Goal: Task Accomplishment & Management: Use online tool/utility

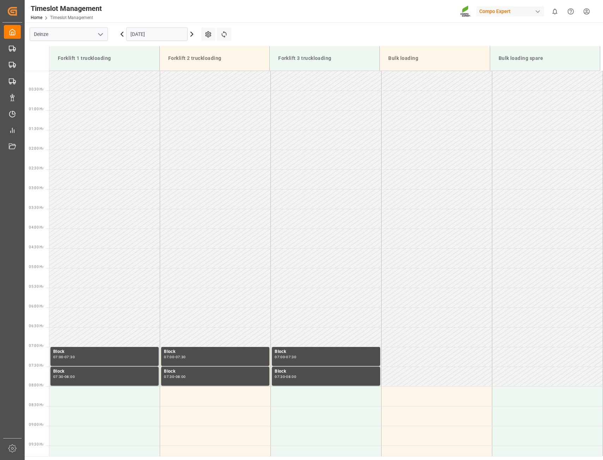
scroll to position [368, 0]
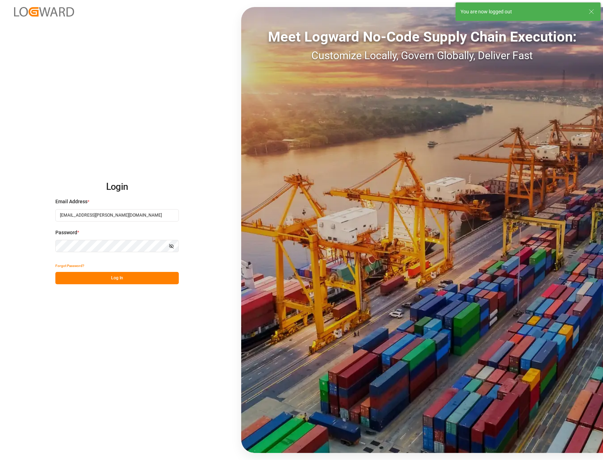
click at [111, 277] on button "Log In" at bounding box center [116, 278] width 123 height 12
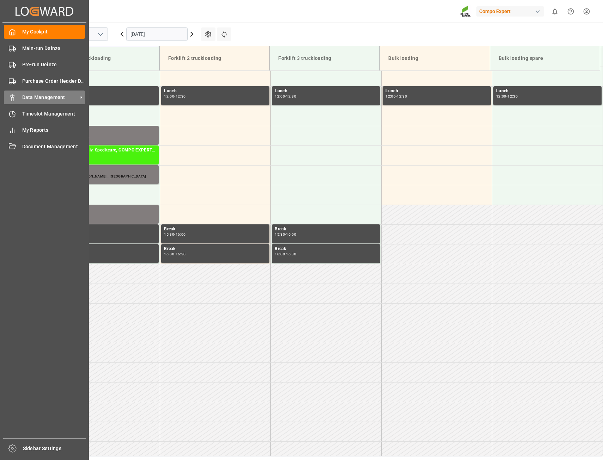
scroll to position [562, 0]
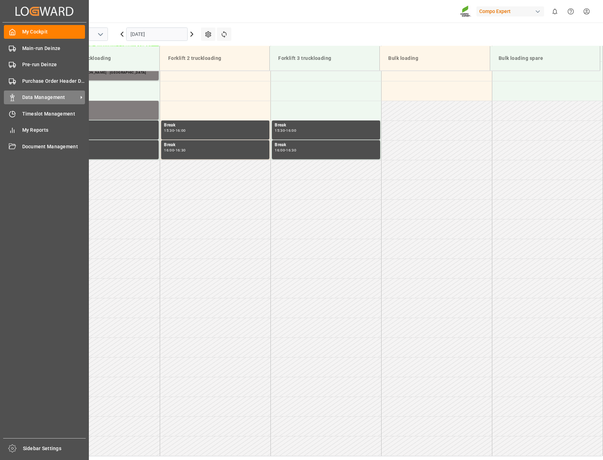
click at [45, 97] on span "Data Management" at bounding box center [50, 97] width 56 height 7
click at [46, 116] on span "Timeslot Management" at bounding box center [53, 113] width 63 height 7
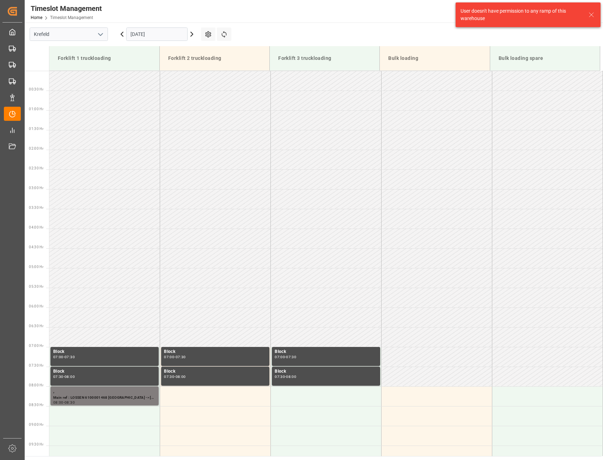
click at [104, 35] on icon "open menu" at bounding box center [100, 34] width 8 height 8
click at [44, 55] on div "Deinze" at bounding box center [69, 50] width 78 height 16
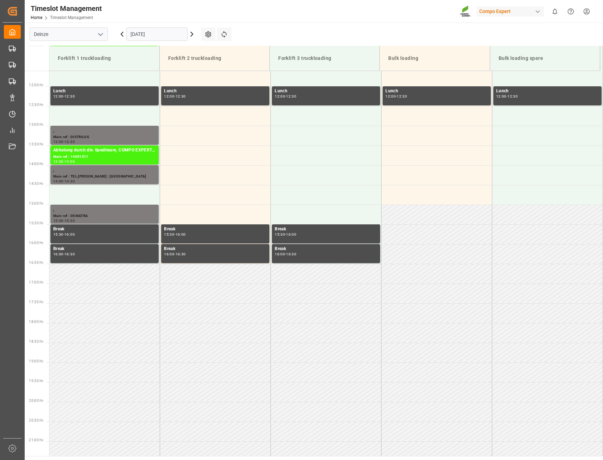
scroll to position [562, 0]
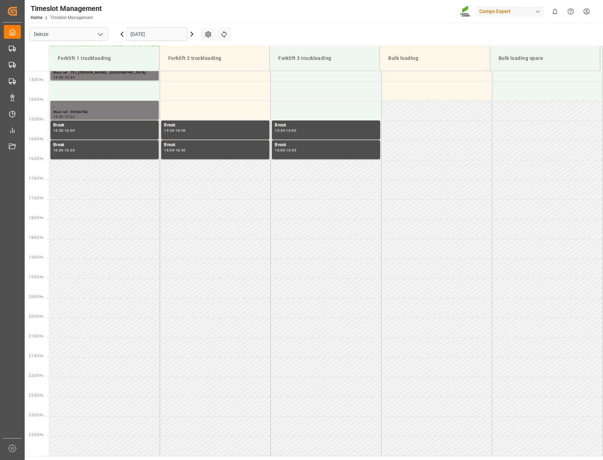
click at [150, 35] on input "[DATE]" at bounding box center [156, 33] width 61 height 13
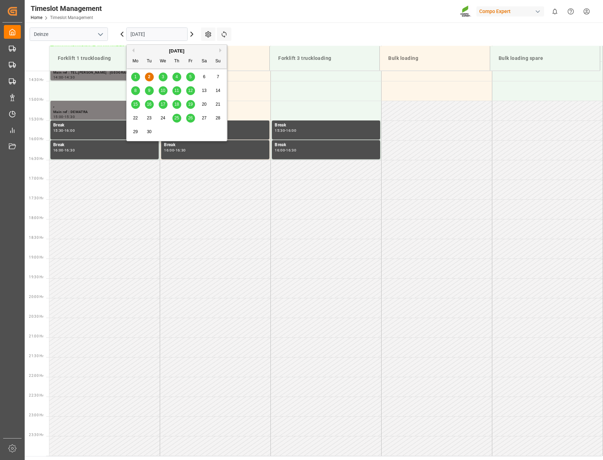
click at [176, 77] on span "4" at bounding box center [177, 76] width 2 height 5
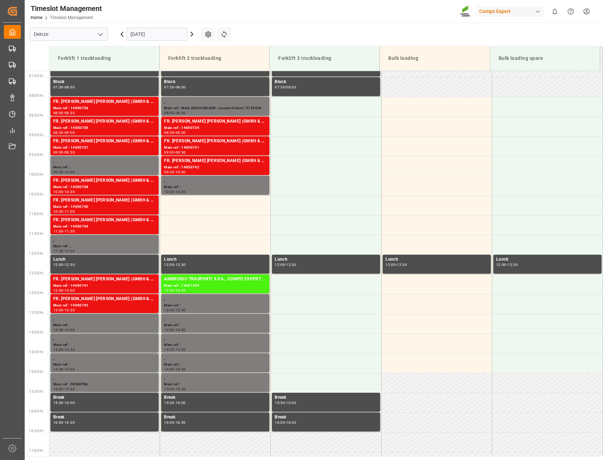
scroll to position [280, 0]
